Goal: Task Accomplishment & Management: Use online tool/utility

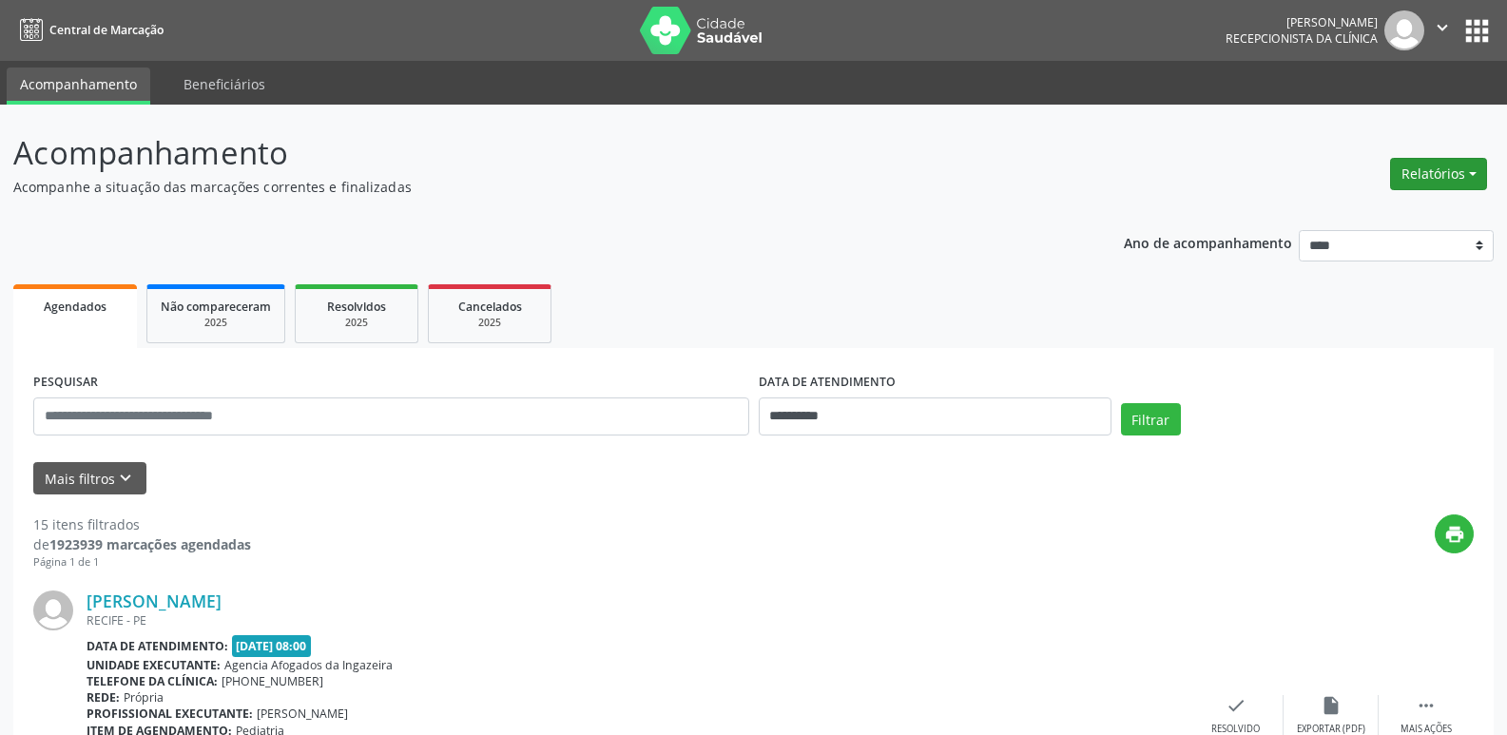
click at [1422, 164] on button "Relatórios" at bounding box center [1438, 174] width 97 height 32
click at [1392, 210] on link "Agendamentos" at bounding box center [1385, 215] width 204 height 27
select select "*"
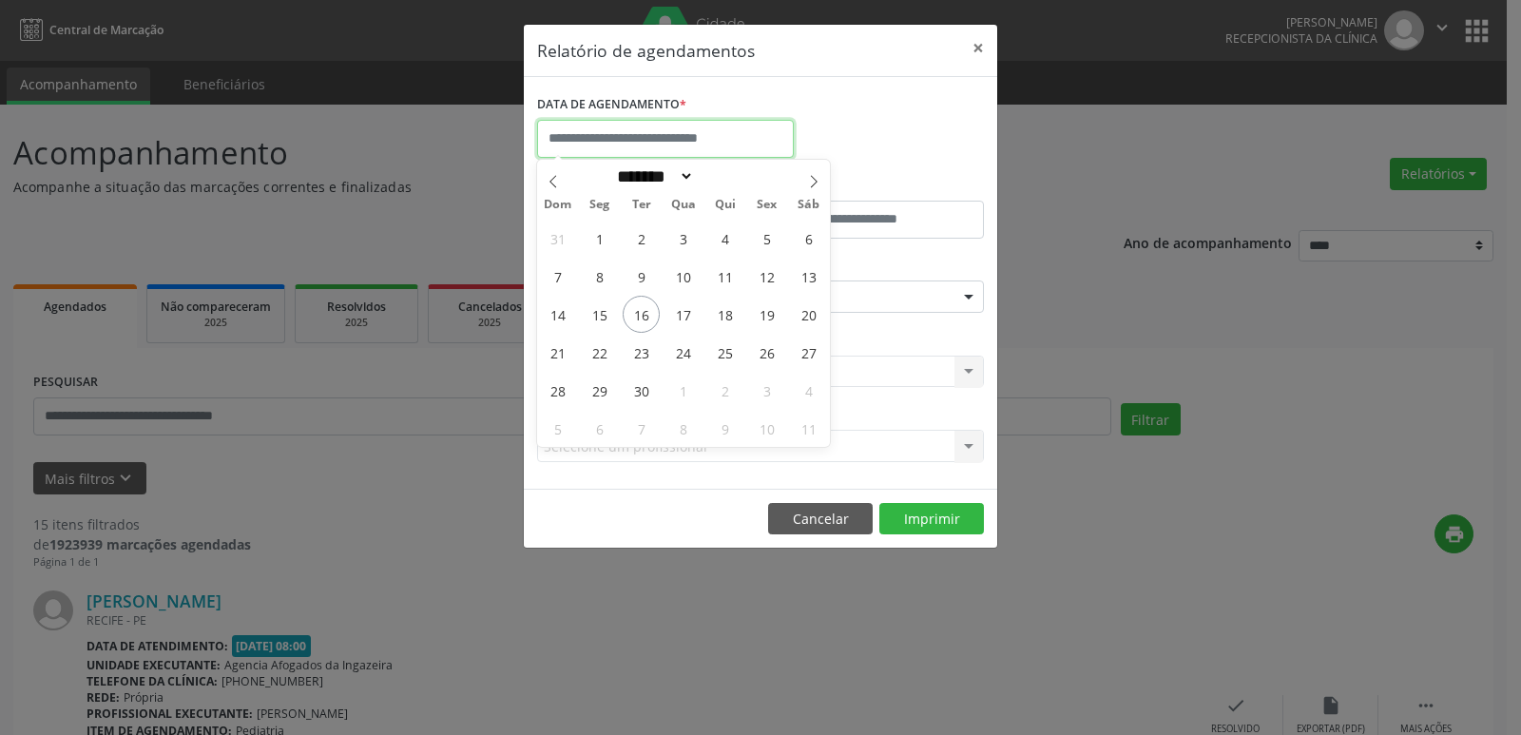
click at [607, 133] on input "text" at bounding box center [665, 139] width 257 height 38
click at [684, 319] on span "17" at bounding box center [682, 314] width 37 height 37
type input "**********"
click at [684, 319] on span "17" at bounding box center [682, 314] width 37 height 37
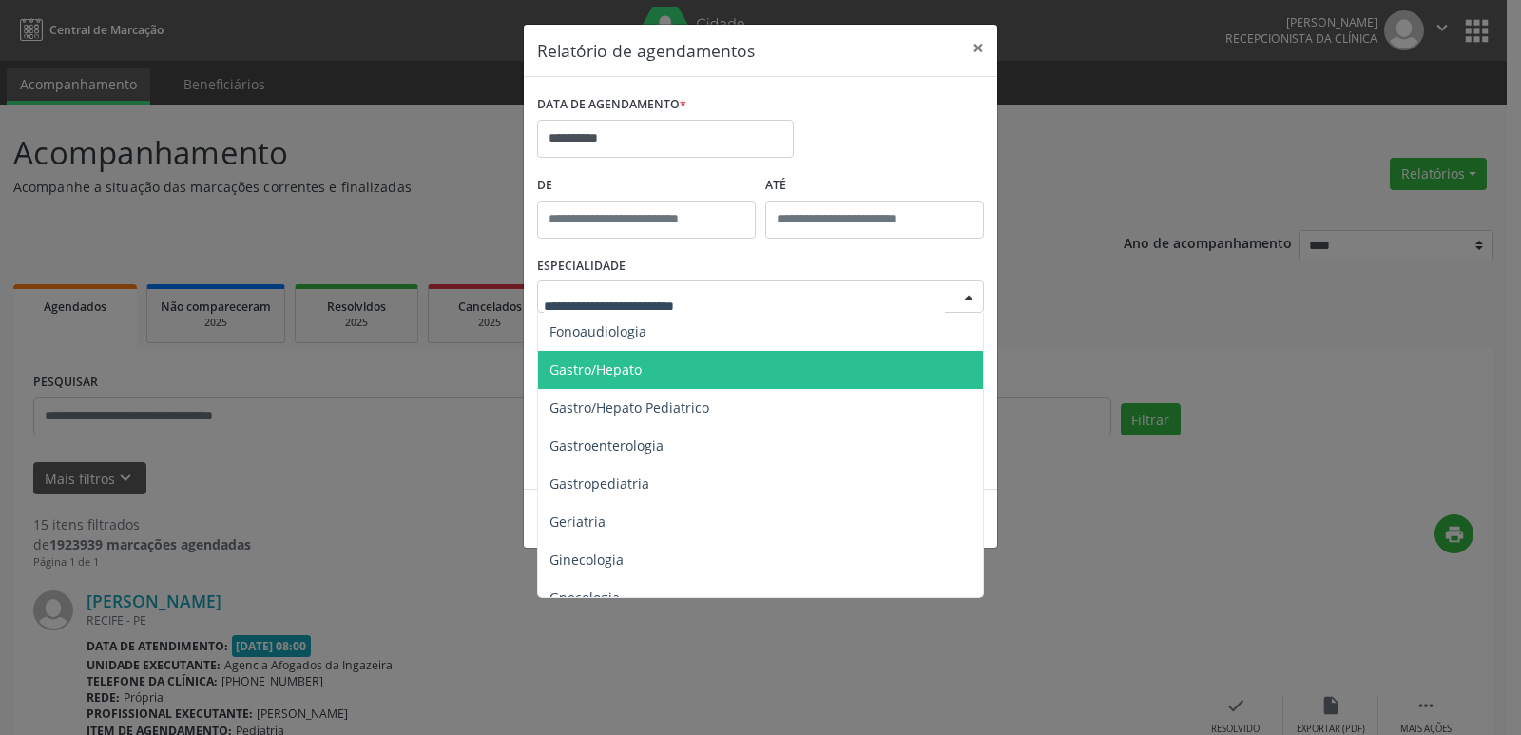
scroll to position [1236, 0]
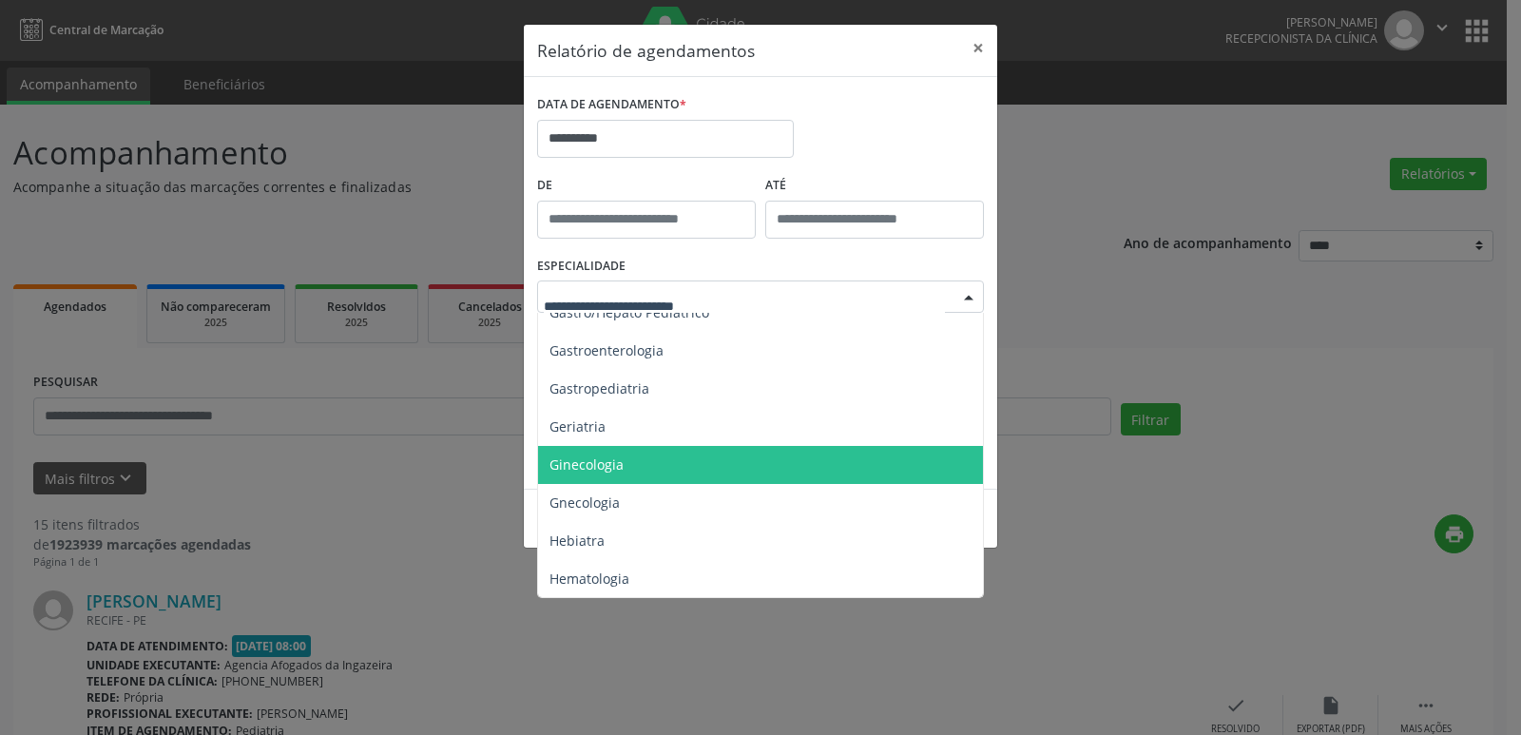
click at [573, 472] on span "Ginecologia" at bounding box center [586, 464] width 74 height 18
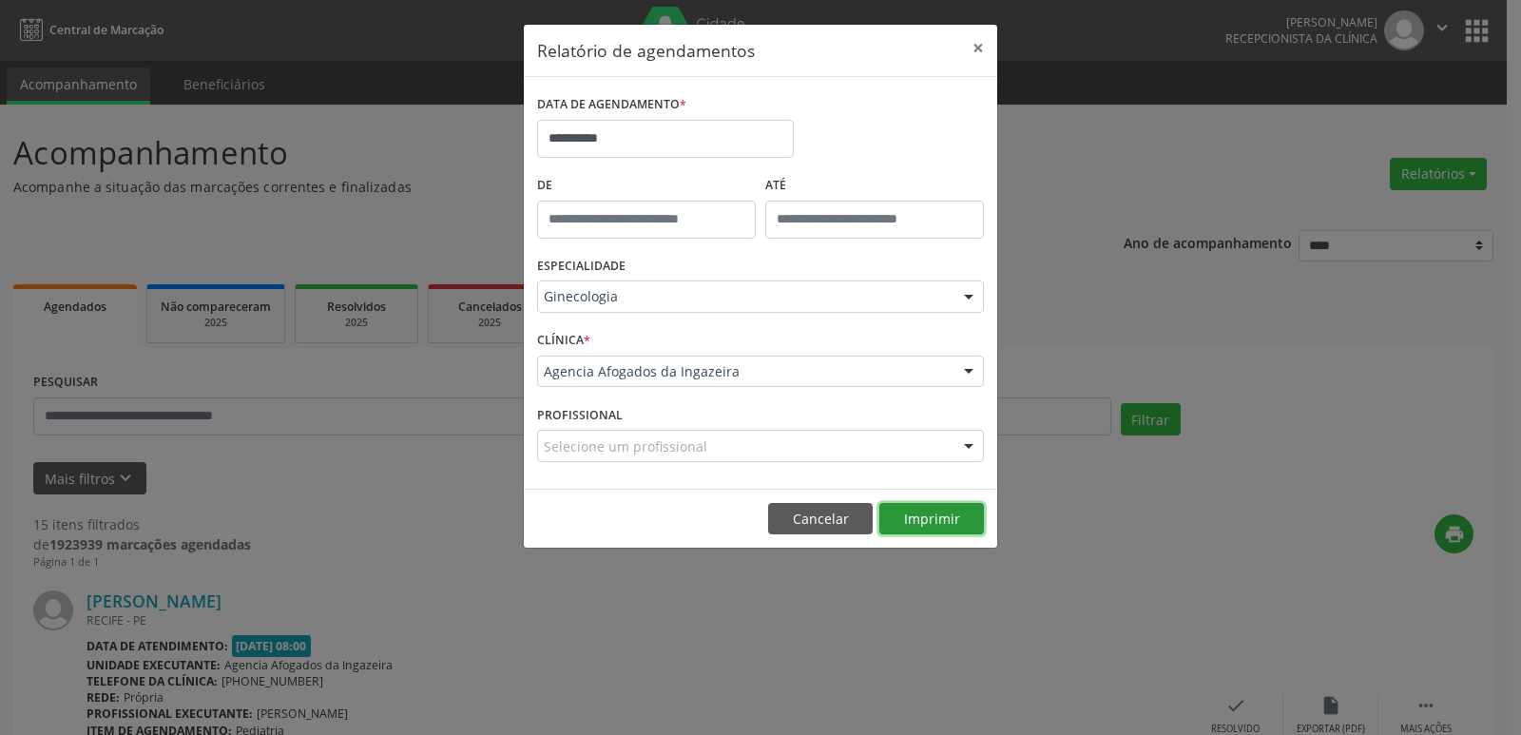
click at [923, 510] on button "Imprimir" at bounding box center [931, 519] width 105 height 32
click at [976, 44] on button "×" at bounding box center [978, 48] width 38 height 47
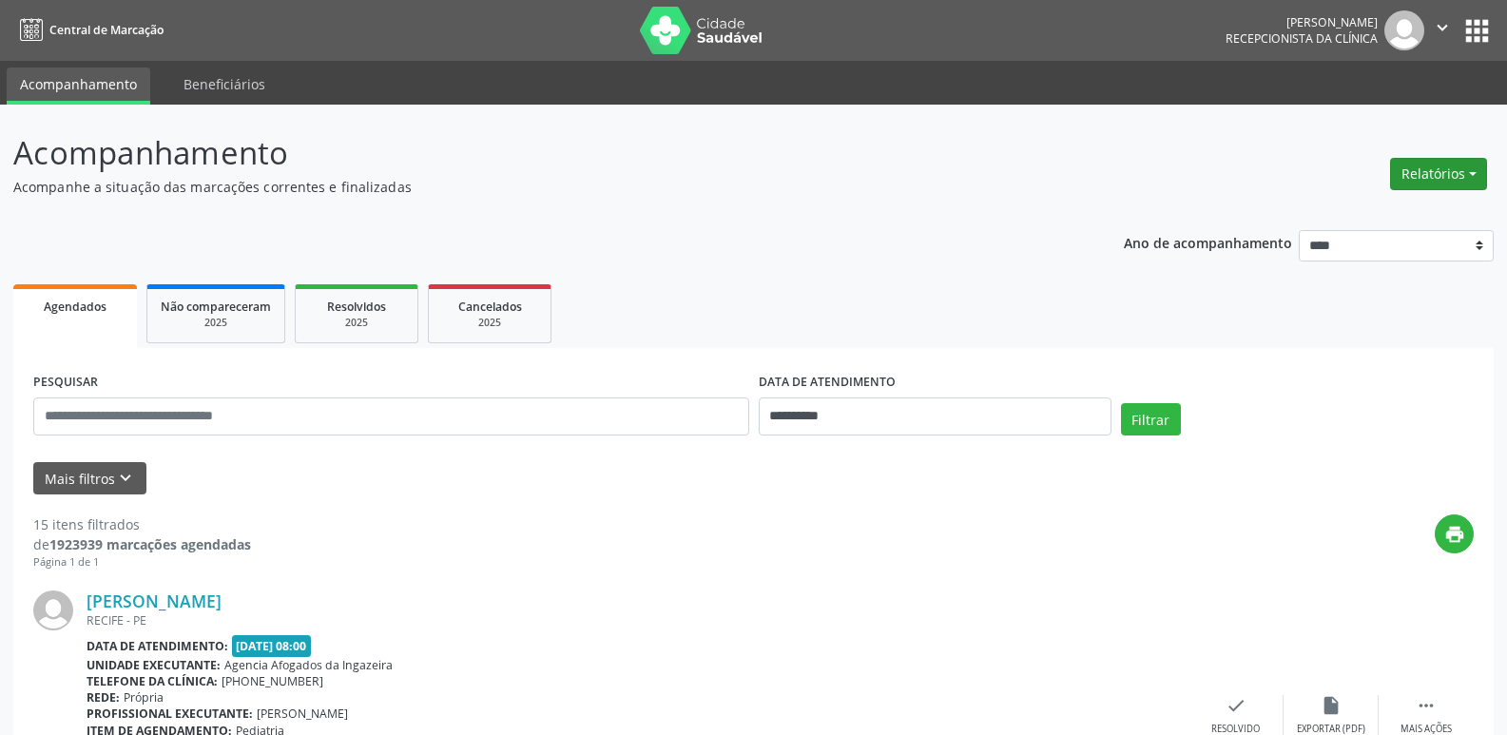
click at [1433, 174] on button "Relatórios" at bounding box center [1438, 174] width 97 height 32
click at [1347, 211] on link "Agendamentos" at bounding box center [1385, 215] width 204 height 27
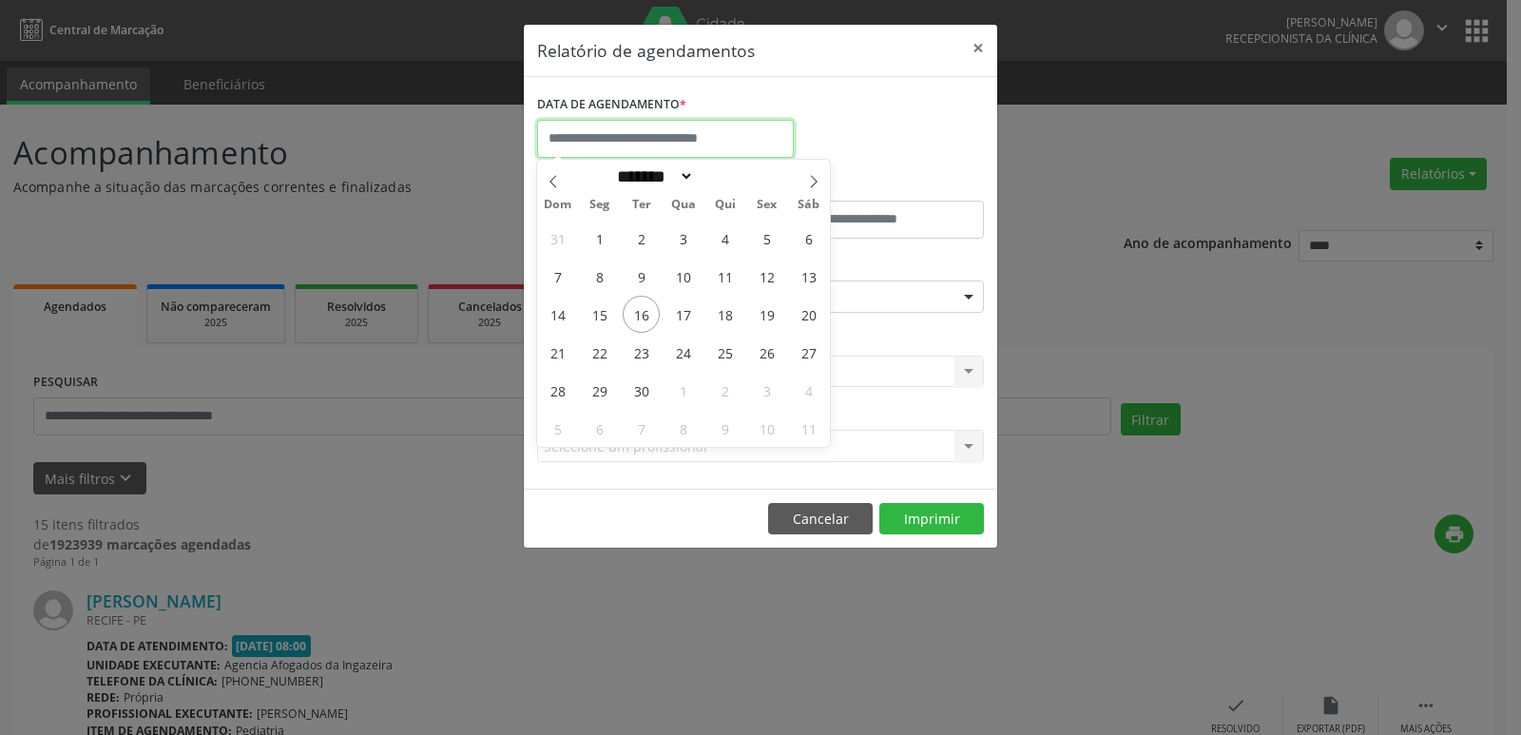
click at [615, 126] on input "text" at bounding box center [665, 139] width 257 height 38
click at [644, 317] on span "16" at bounding box center [641, 314] width 37 height 37
type input "**********"
click at [644, 317] on span "16" at bounding box center [641, 314] width 37 height 37
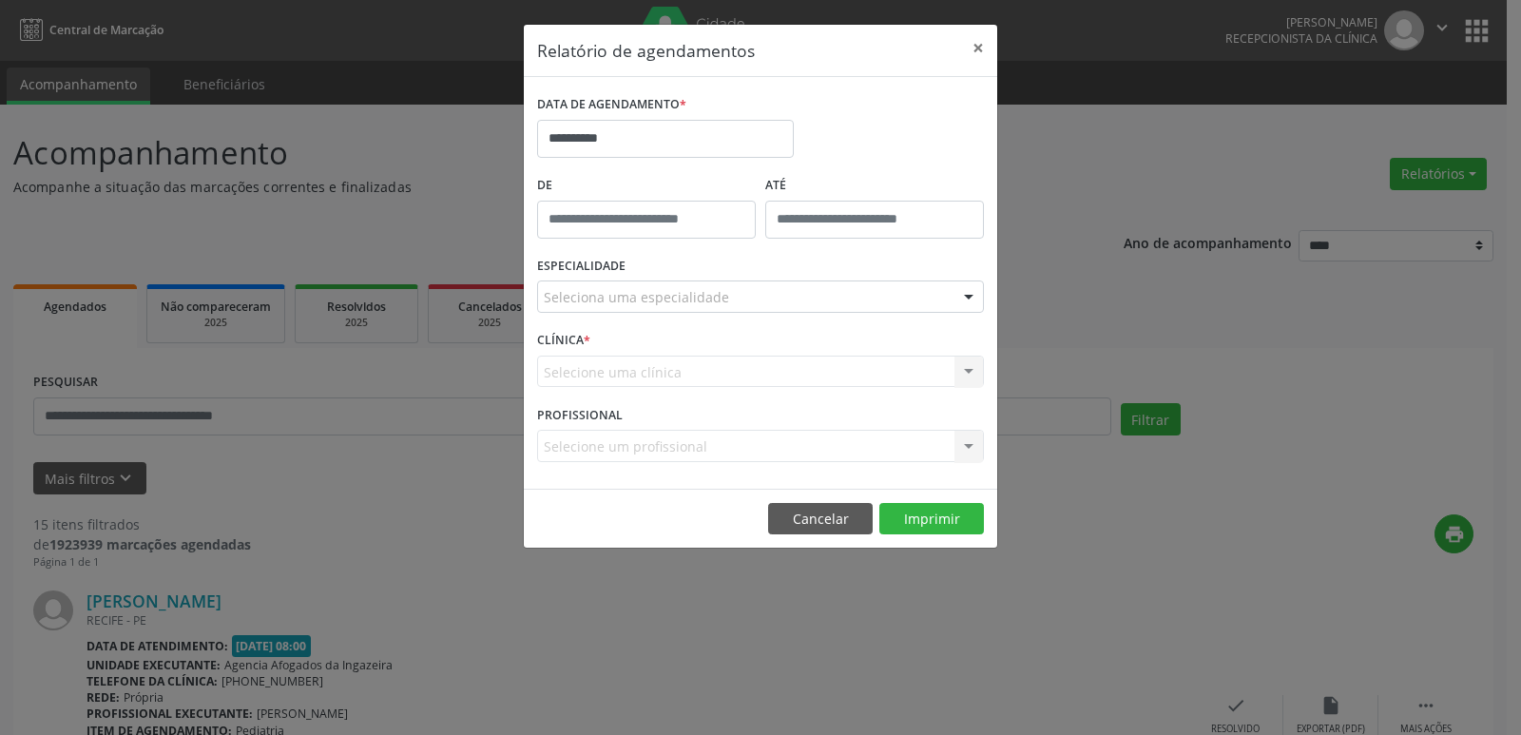
click at [644, 317] on div "ESPECIALIDADE Seleciona uma especialidade Todas as especialidades Alergologia A…" at bounding box center [760, 289] width 456 height 74
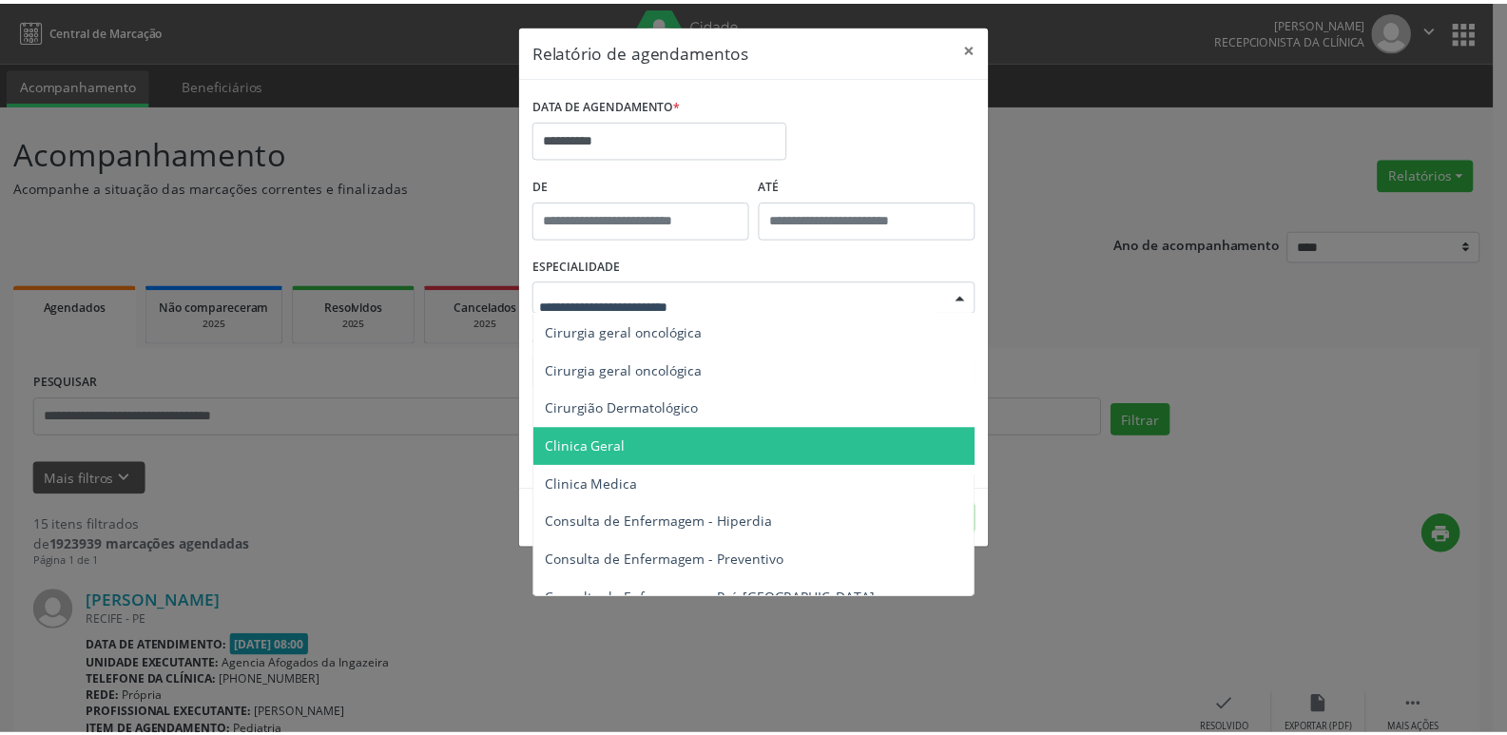
scroll to position [665, 0]
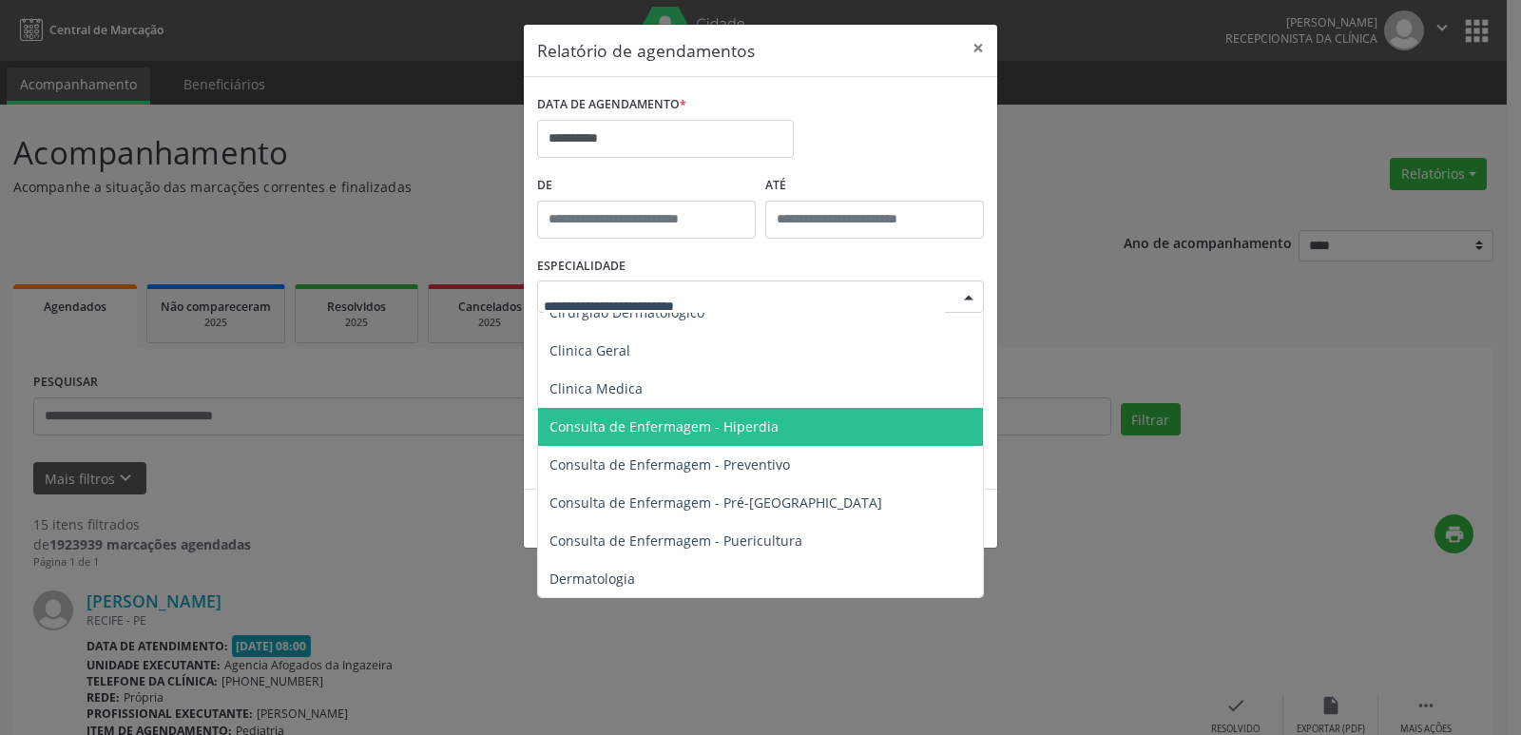
click at [626, 431] on span "Consulta de Enfermagem - Hiperdia" at bounding box center [663, 426] width 229 height 18
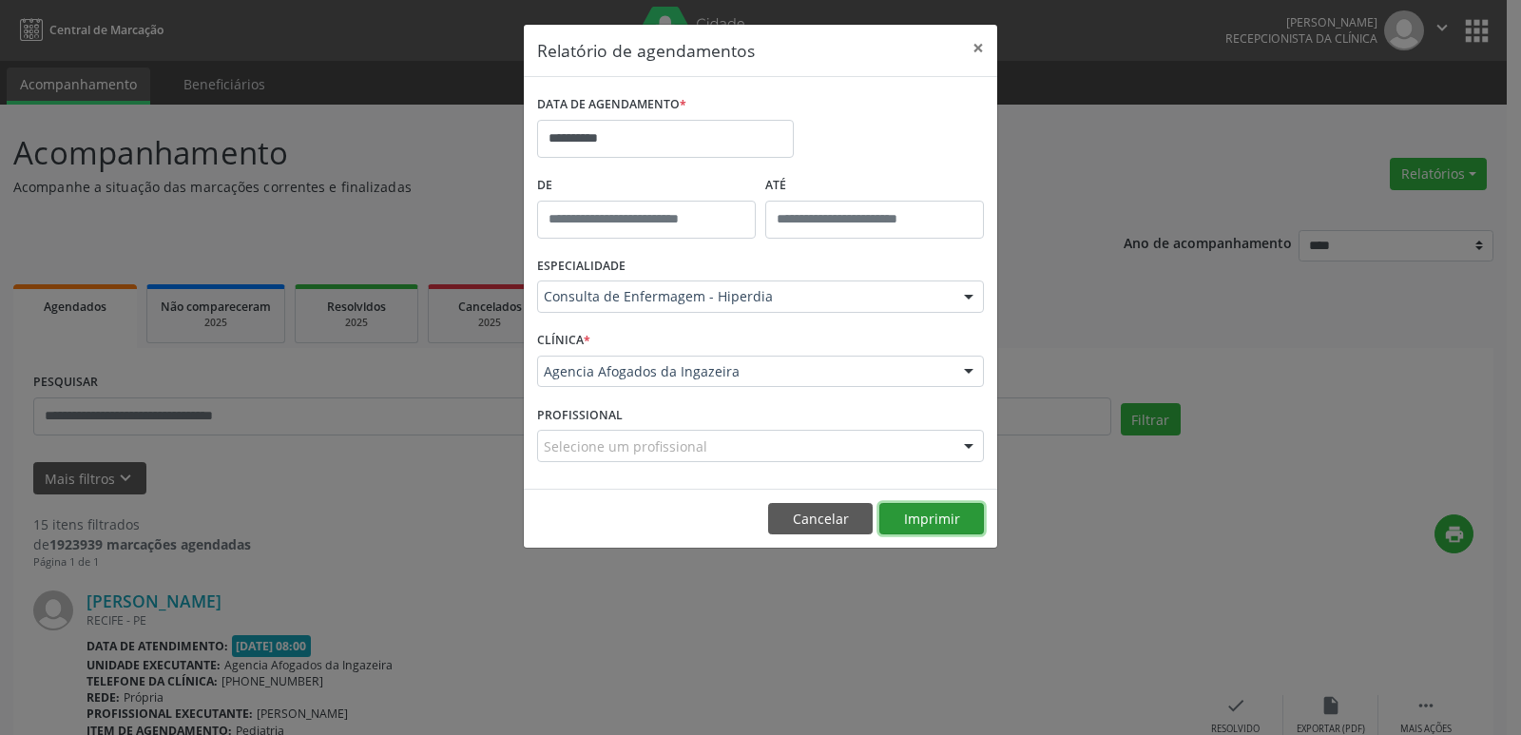
click at [933, 519] on button "Imprimir" at bounding box center [931, 519] width 105 height 32
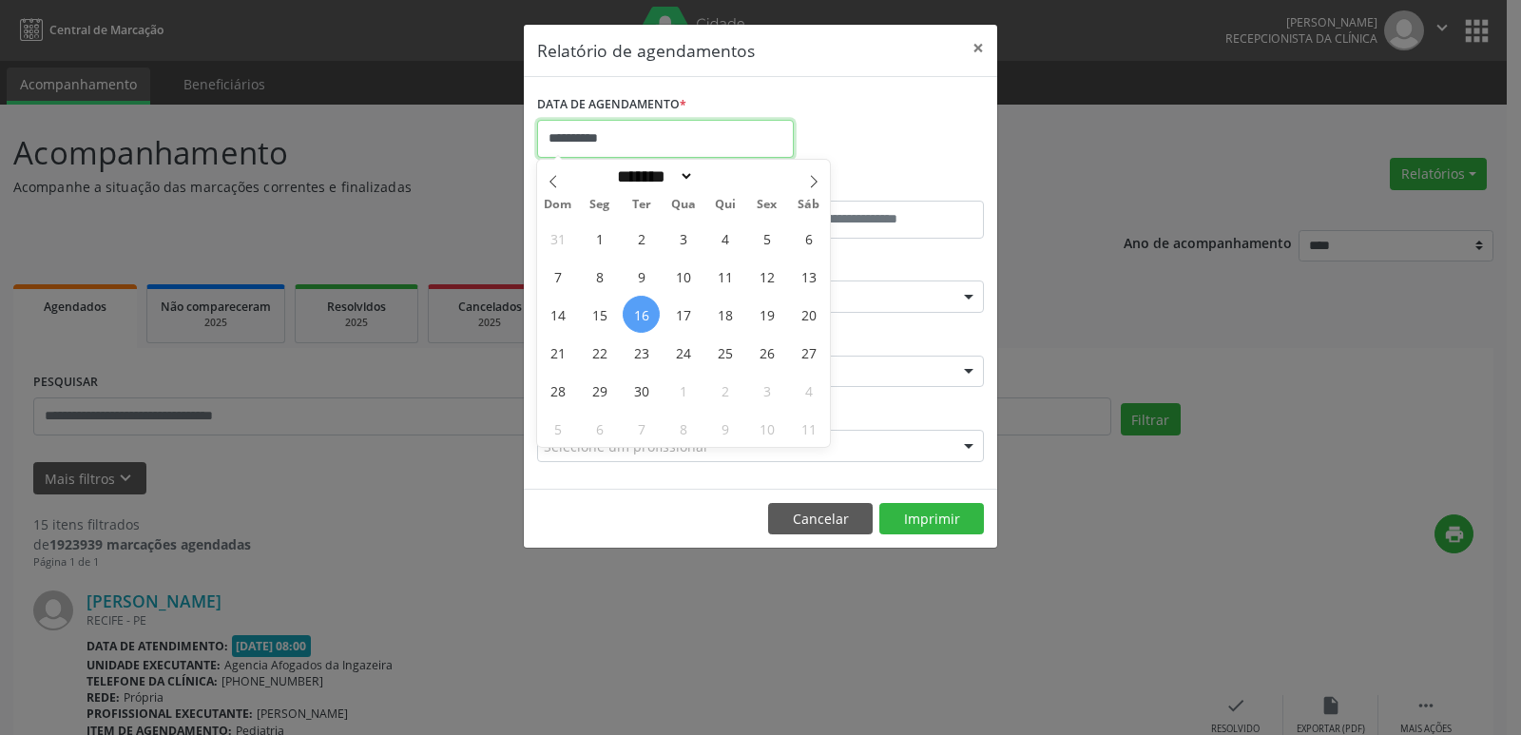
click at [675, 144] on input "**********" at bounding box center [665, 139] width 257 height 38
click at [687, 310] on span "17" at bounding box center [682, 314] width 37 height 37
type input "**********"
click at [687, 310] on span "17" at bounding box center [682, 314] width 37 height 37
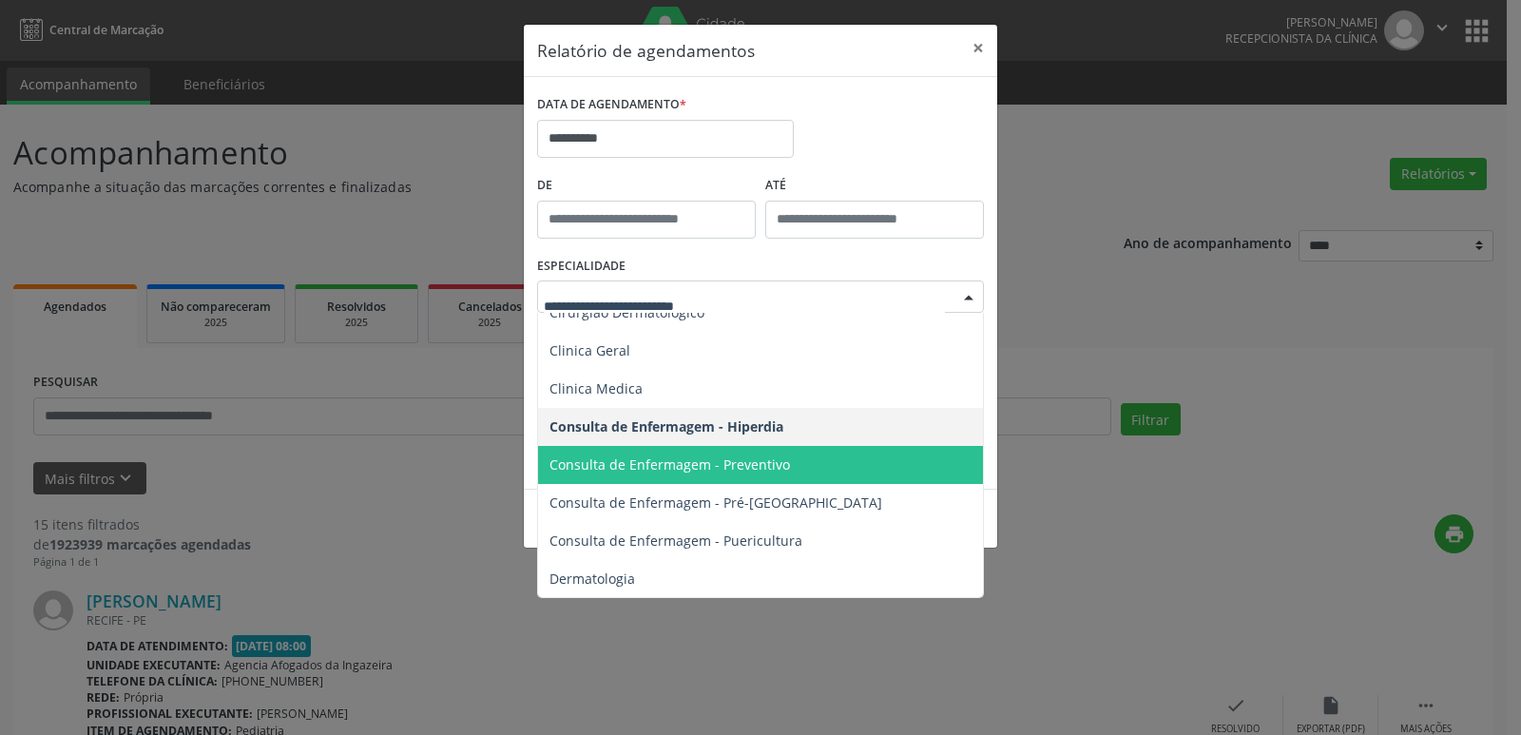
click at [769, 472] on span "Consulta de Enfermagem - Preventivo" at bounding box center [669, 464] width 241 height 18
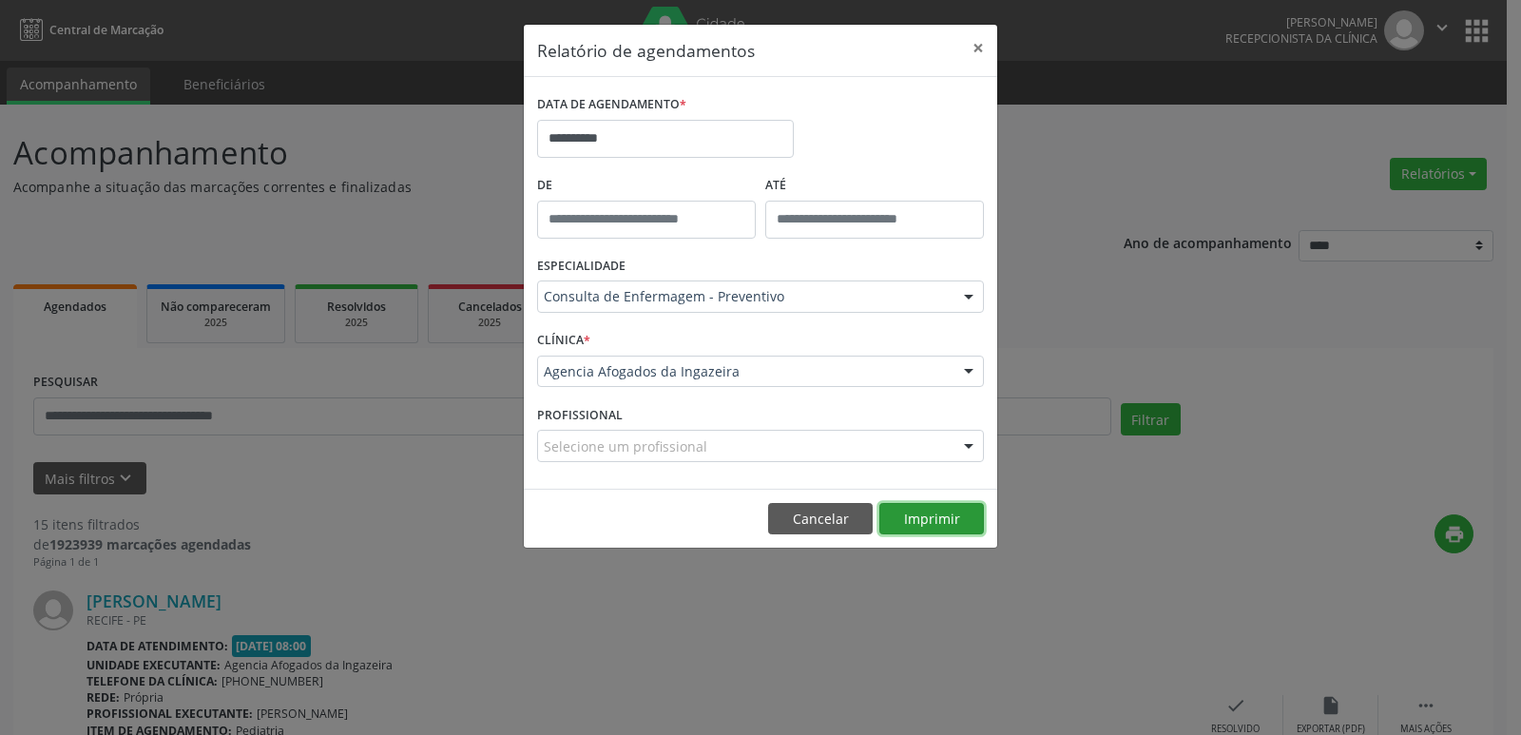
click at [909, 514] on button "Imprimir" at bounding box center [931, 519] width 105 height 32
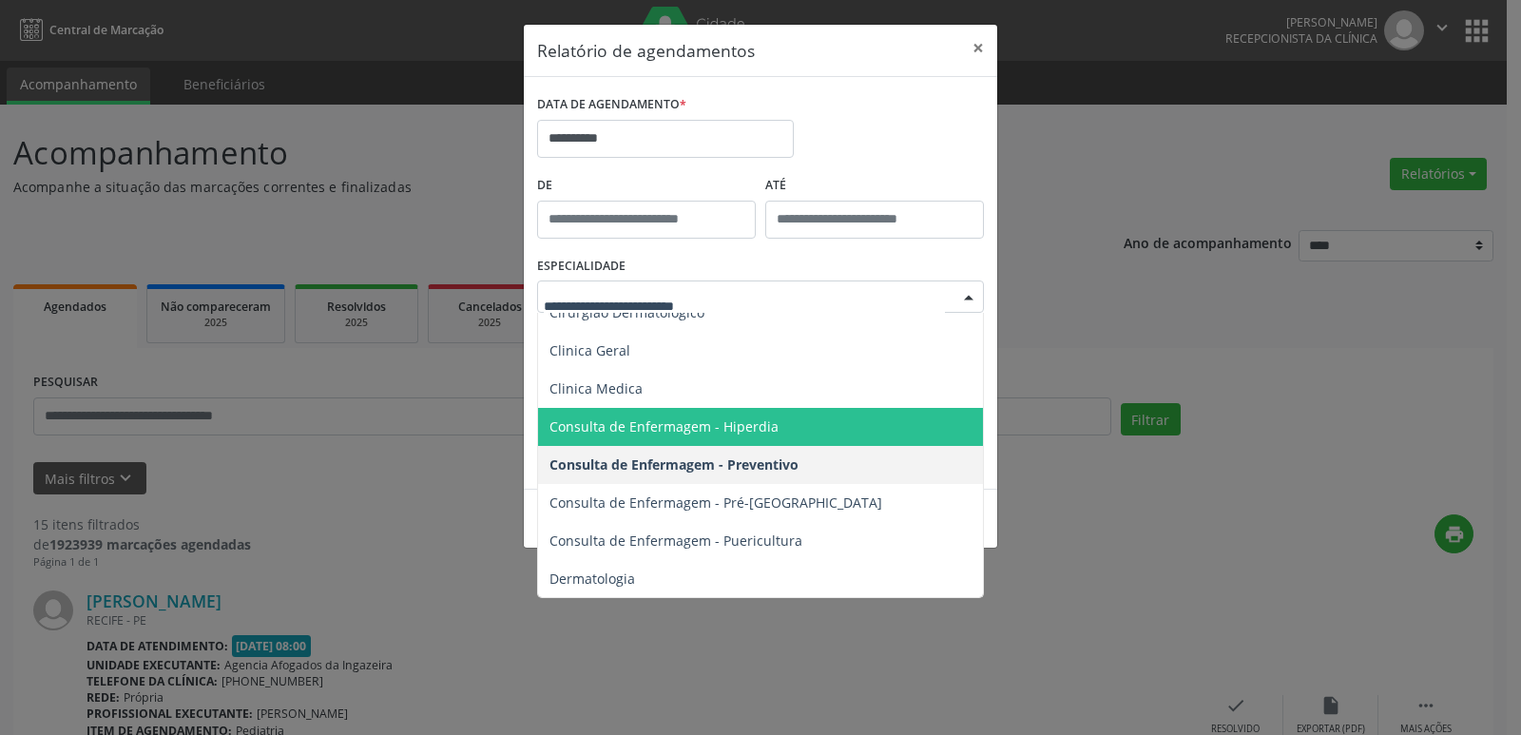
click at [737, 431] on span "Consulta de Enfermagem - Hiperdia" at bounding box center [663, 426] width 229 height 18
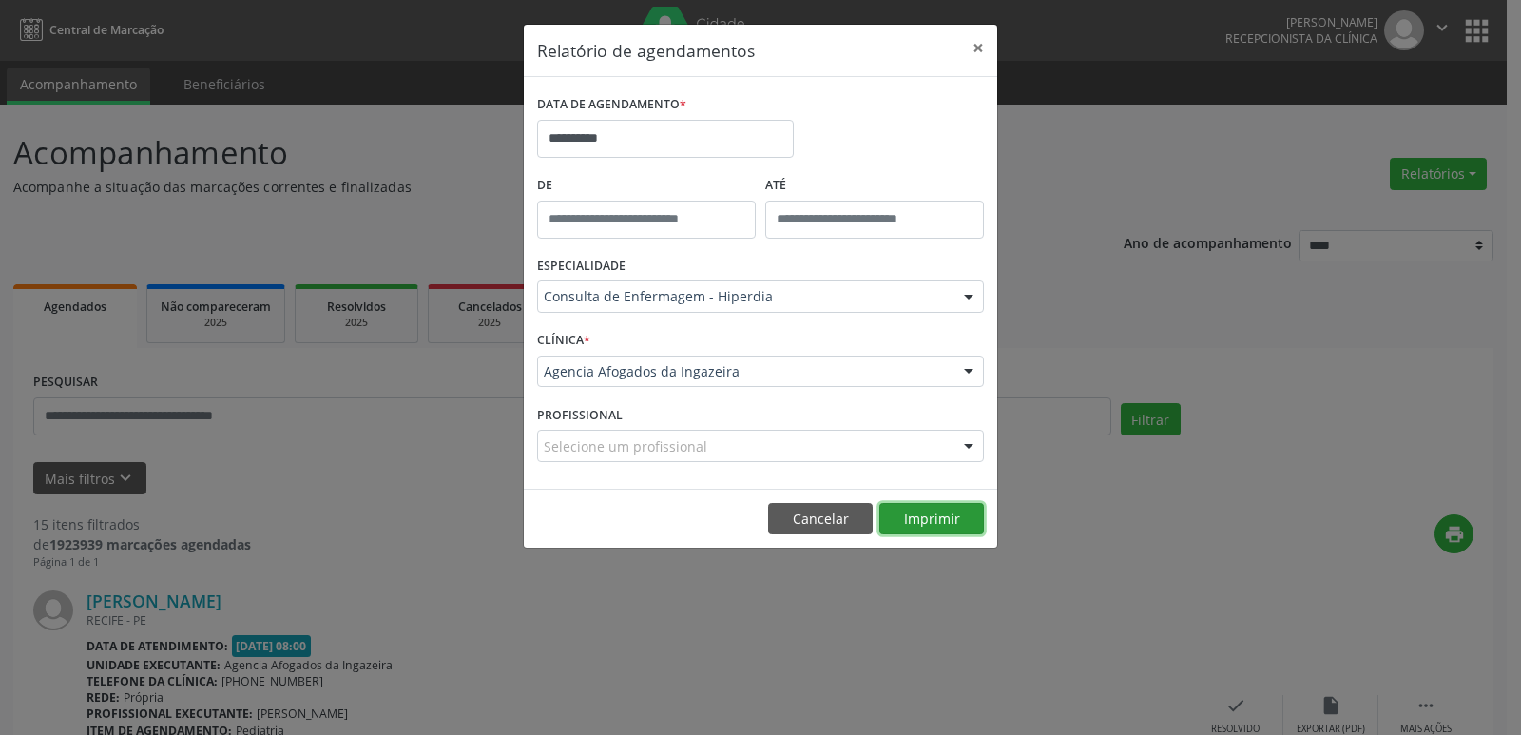
click at [946, 508] on button "Imprimir" at bounding box center [931, 519] width 105 height 32
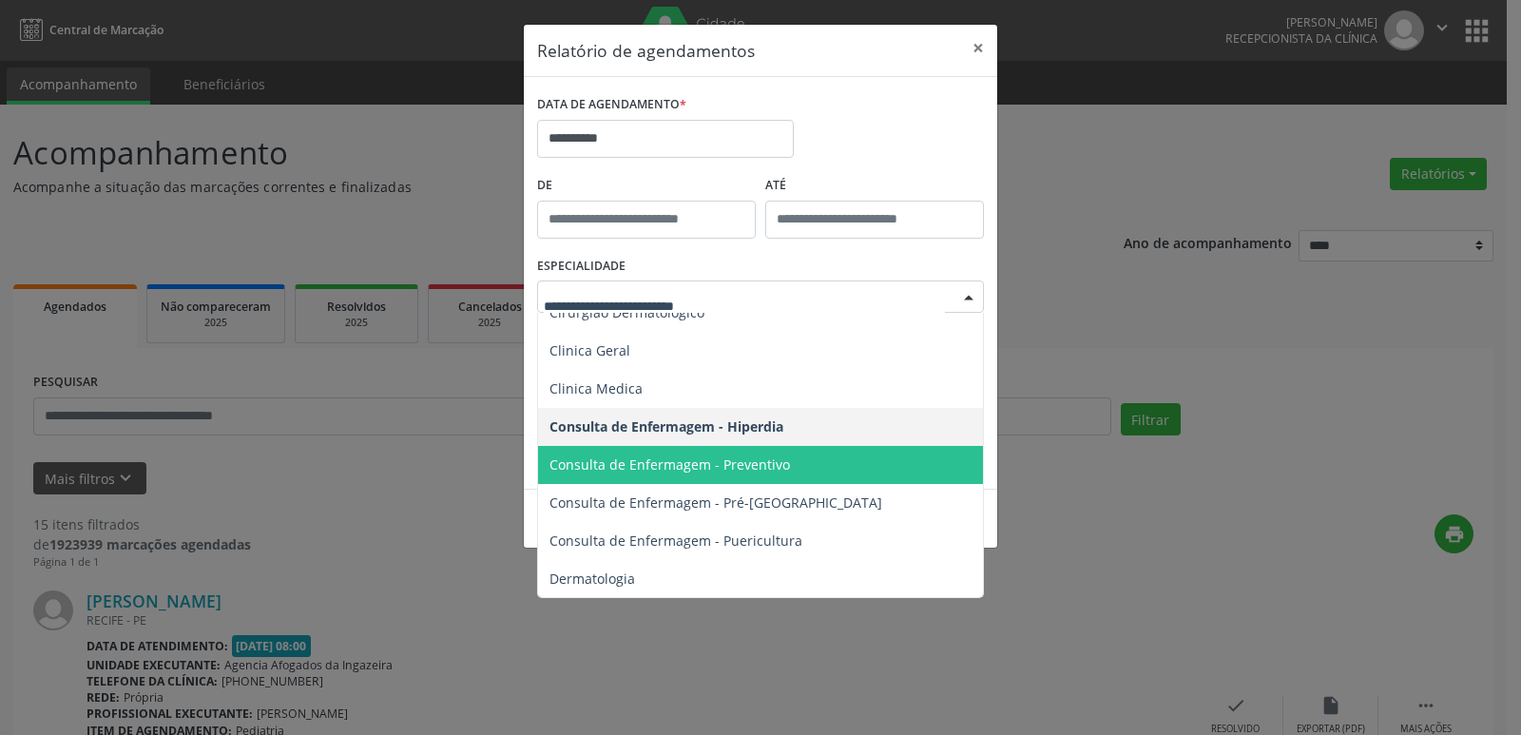
click at [726, 470] on span "Consulta de Enfermagem - Preventivo" at bounding box center [669, 464] width 241 height 18
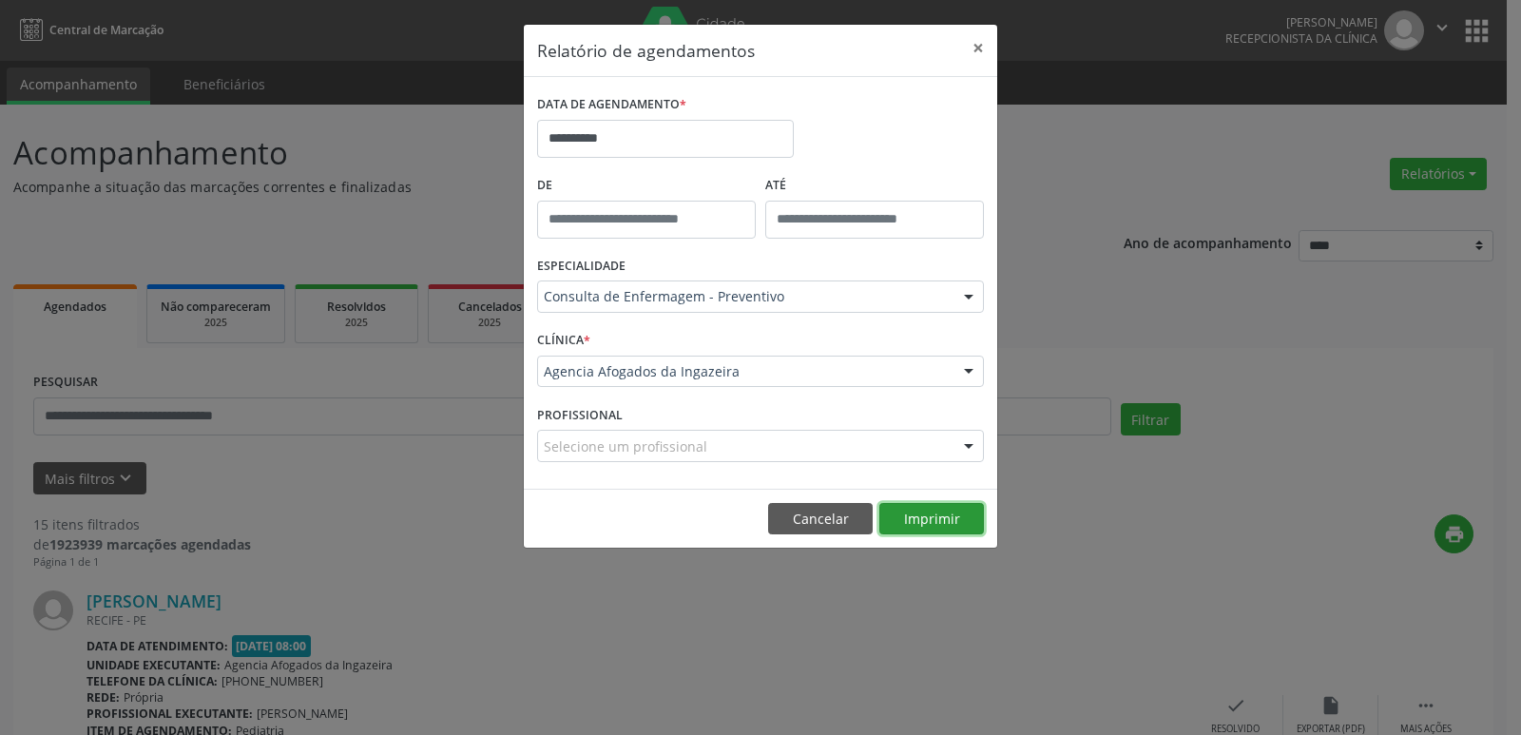
click at [917, 516] on button "Imprimir" at bounding box center [931, 519] width 105 height 32
click at [802, 520] on button "Cancelar" at bounding box center [820, 519] width 105 height 32
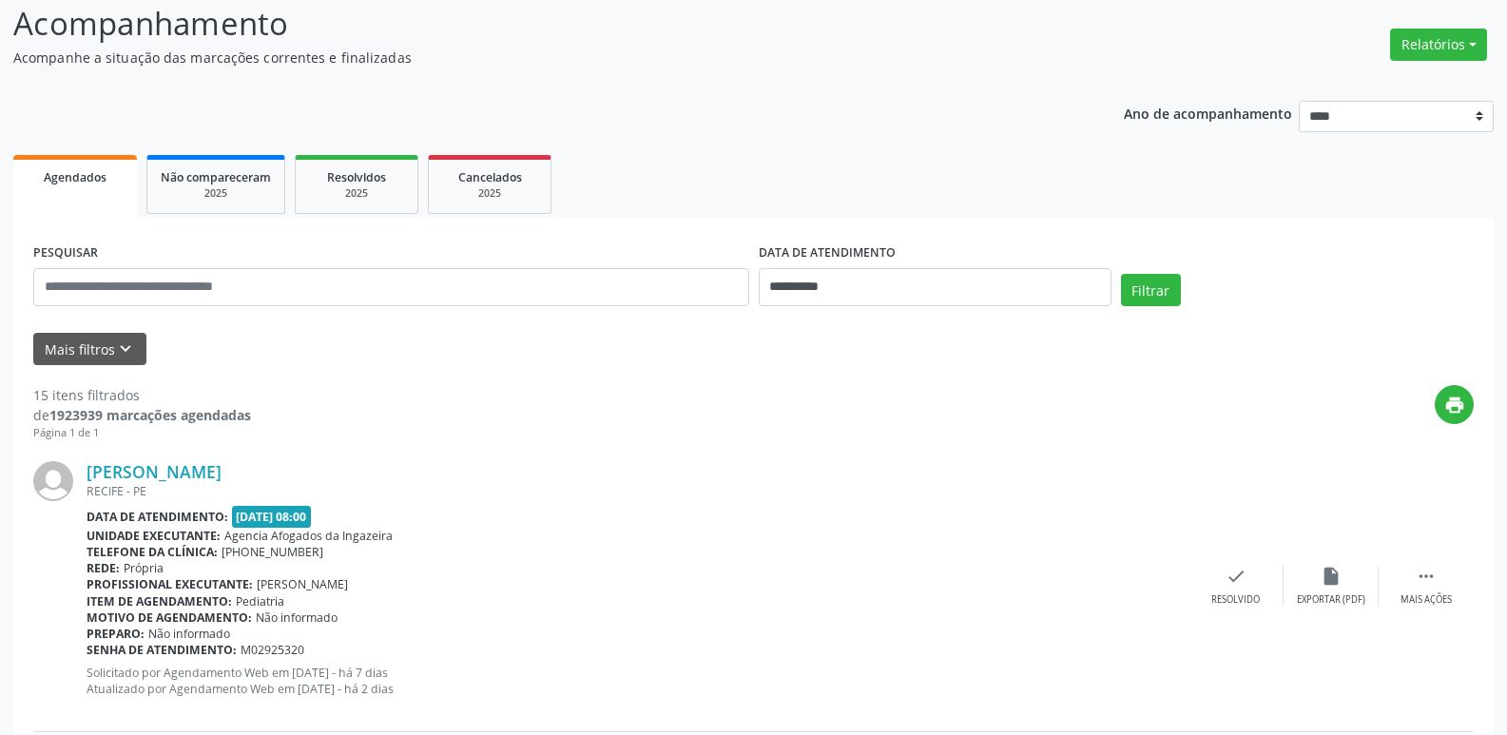
scroll to position [0, 0]
